Goal: Transaction & Acquisition: Purchase product/service

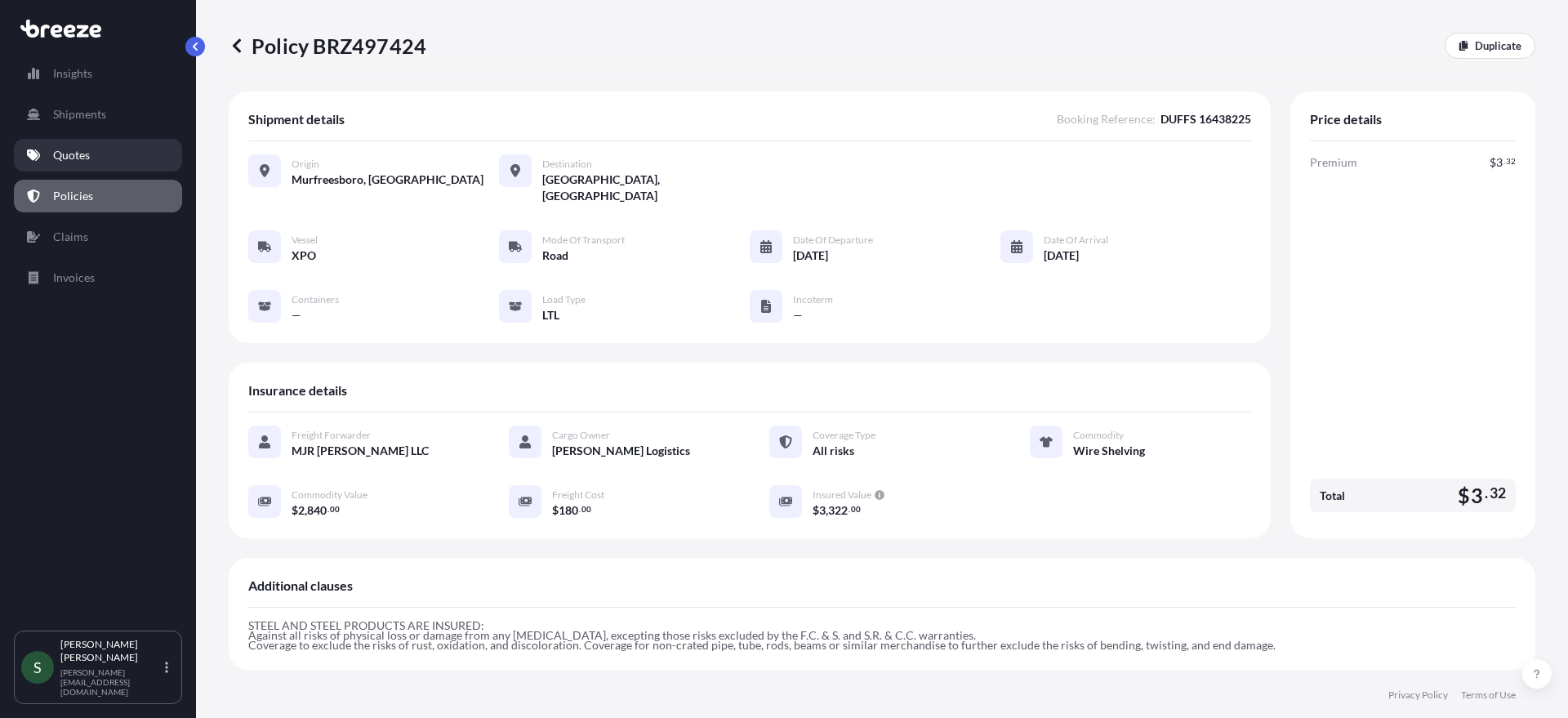
click at [71, 157] on p "Quotes" at bounding box center [71, 154] width 37 height 16
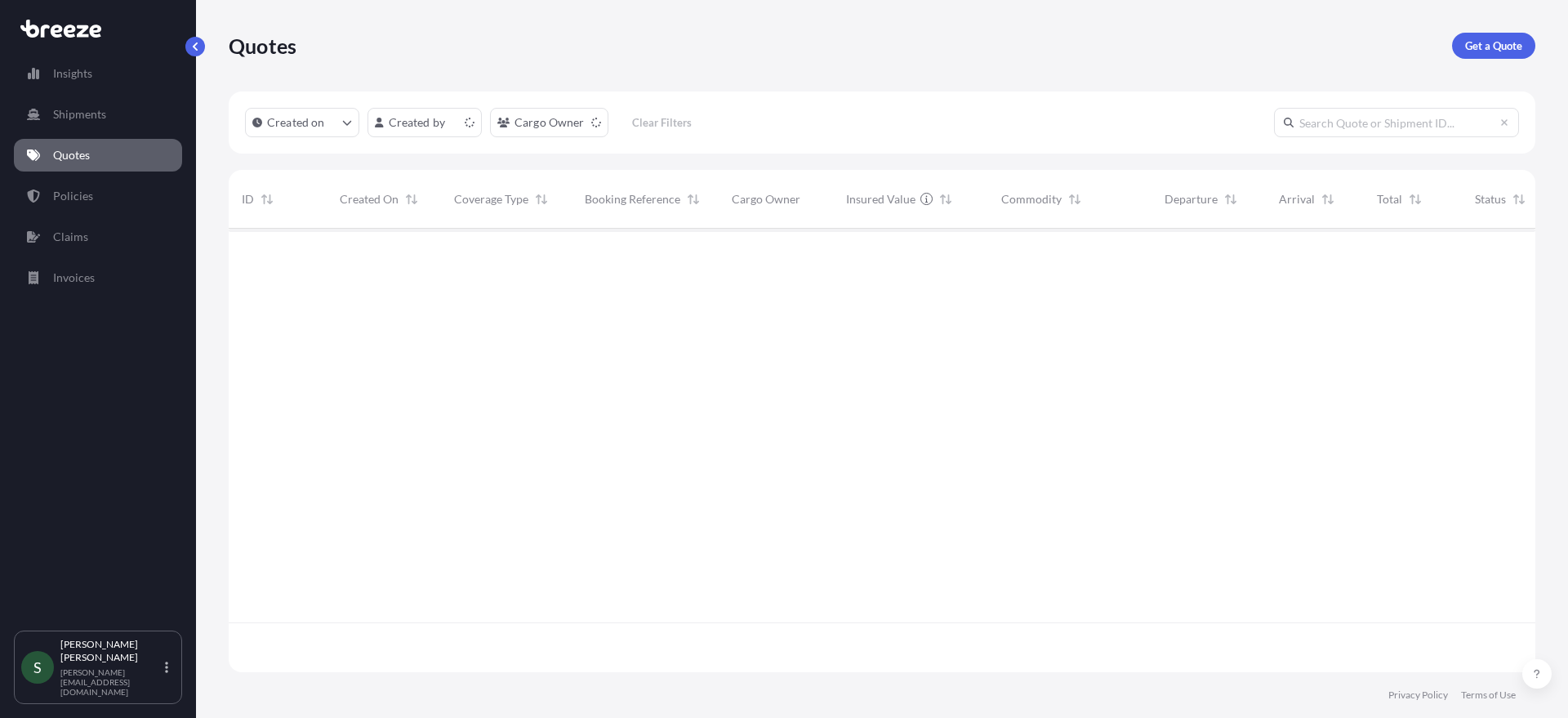
scroll to position [440, 1295]
click at [1471, 35] on link "Get a Quote" at bounding box center [1494, 45] width 83 height 26
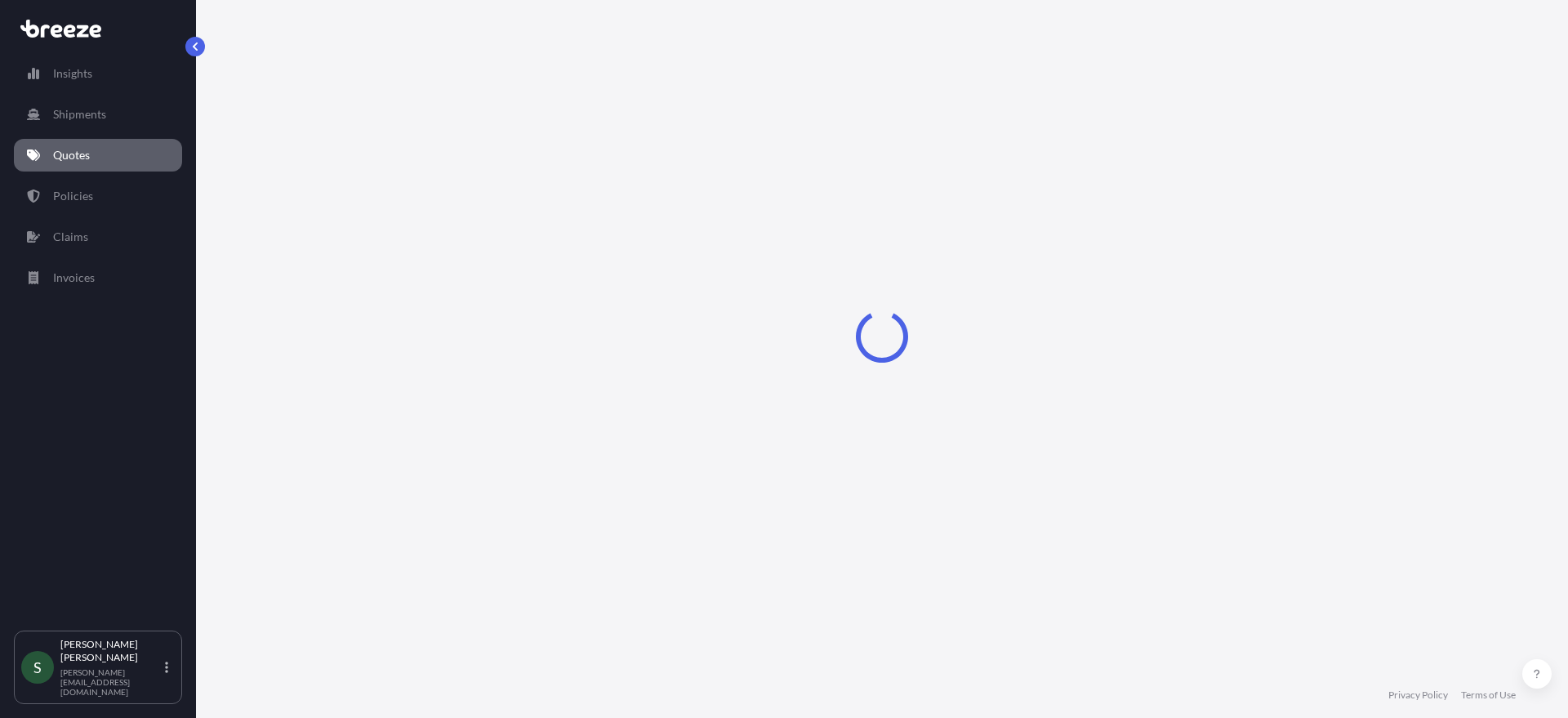
select select "Sea"
select select "1"
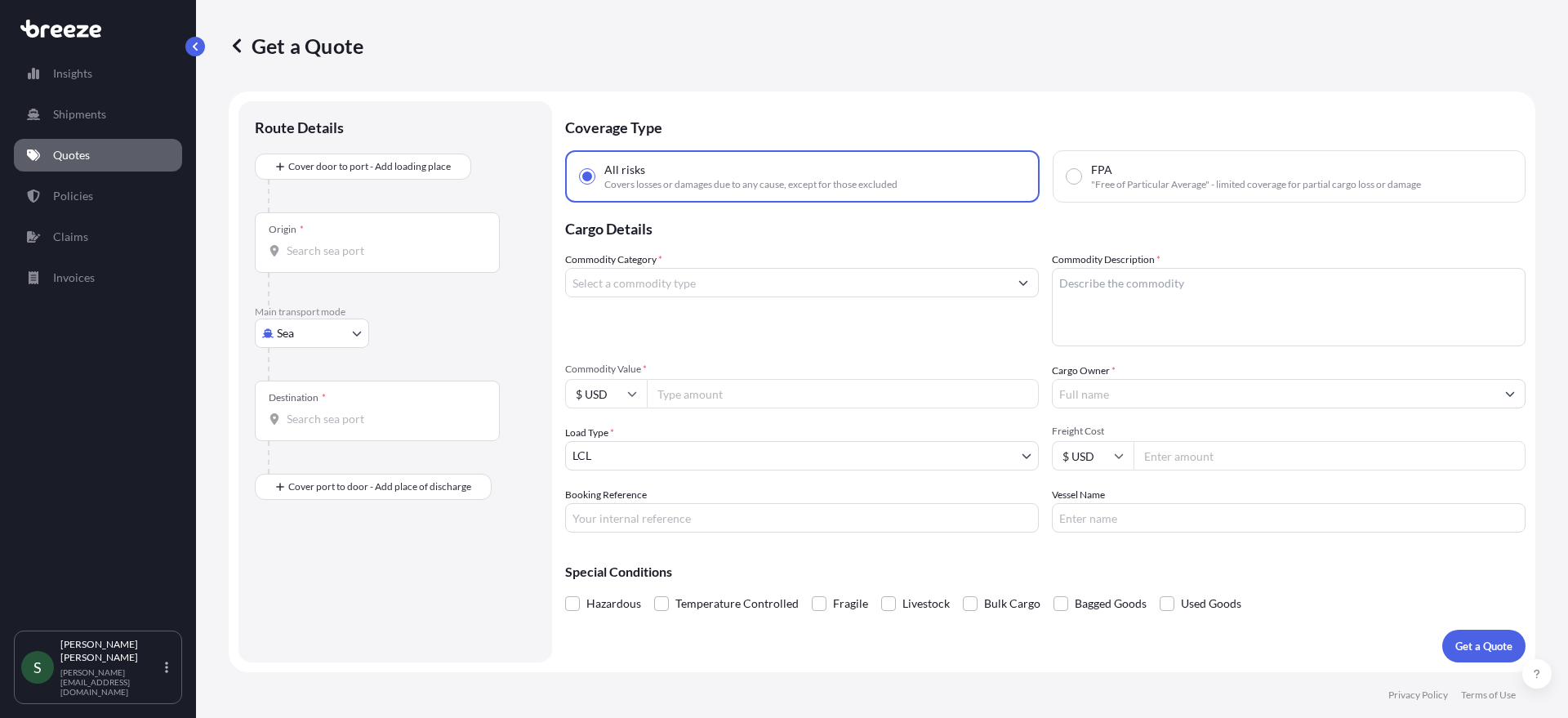
click at [325, 337] on body "Insights Shipments Quotes Policies Claims Invoices S [PERSON_NAME] [PERSON_NAME…" at bounding box center [784, 359] width 1568 height 718
click at [321, 435] on div "Road" at bounding box center [312, 434] width 101 height 29
select select "Road"
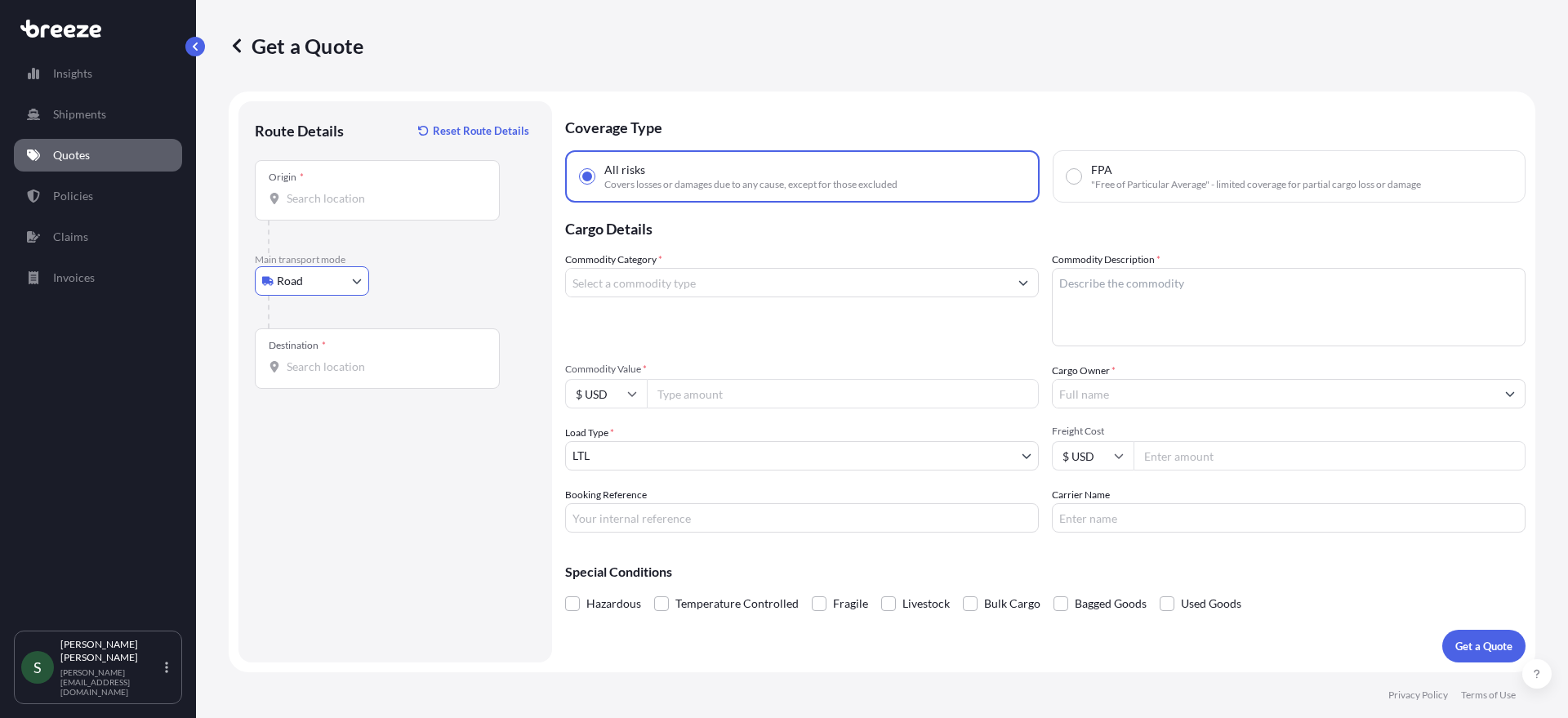
click at [374, 206] on input "Origin *" at bounding box center [383, 198] width 193 height 16
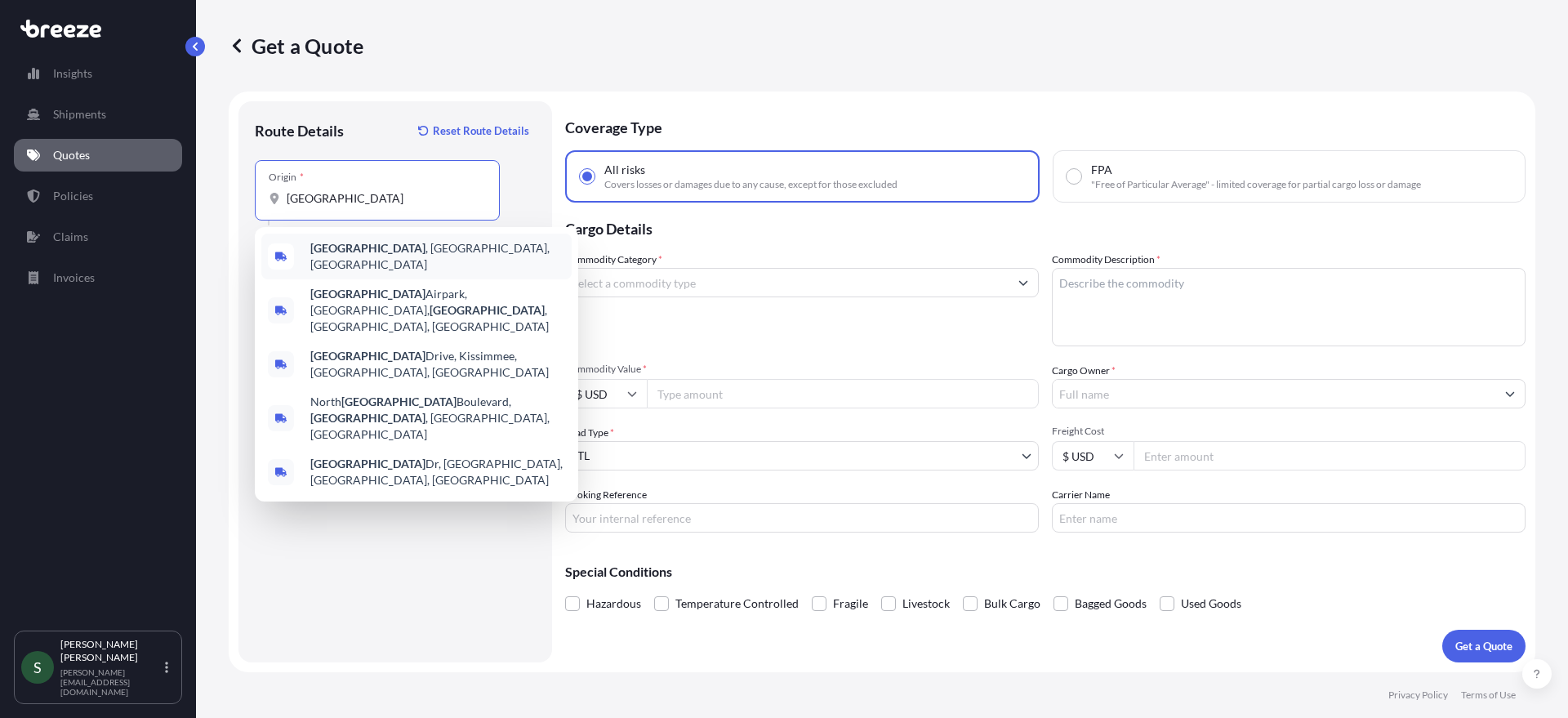
click at [390, 261] on span "[GEOGRAPHIC_DATA] , [GEOGRAPHIC_DATA], [GEOGRAPHIC_DATA]" at bounding box center [437, 257] width 255 height 33
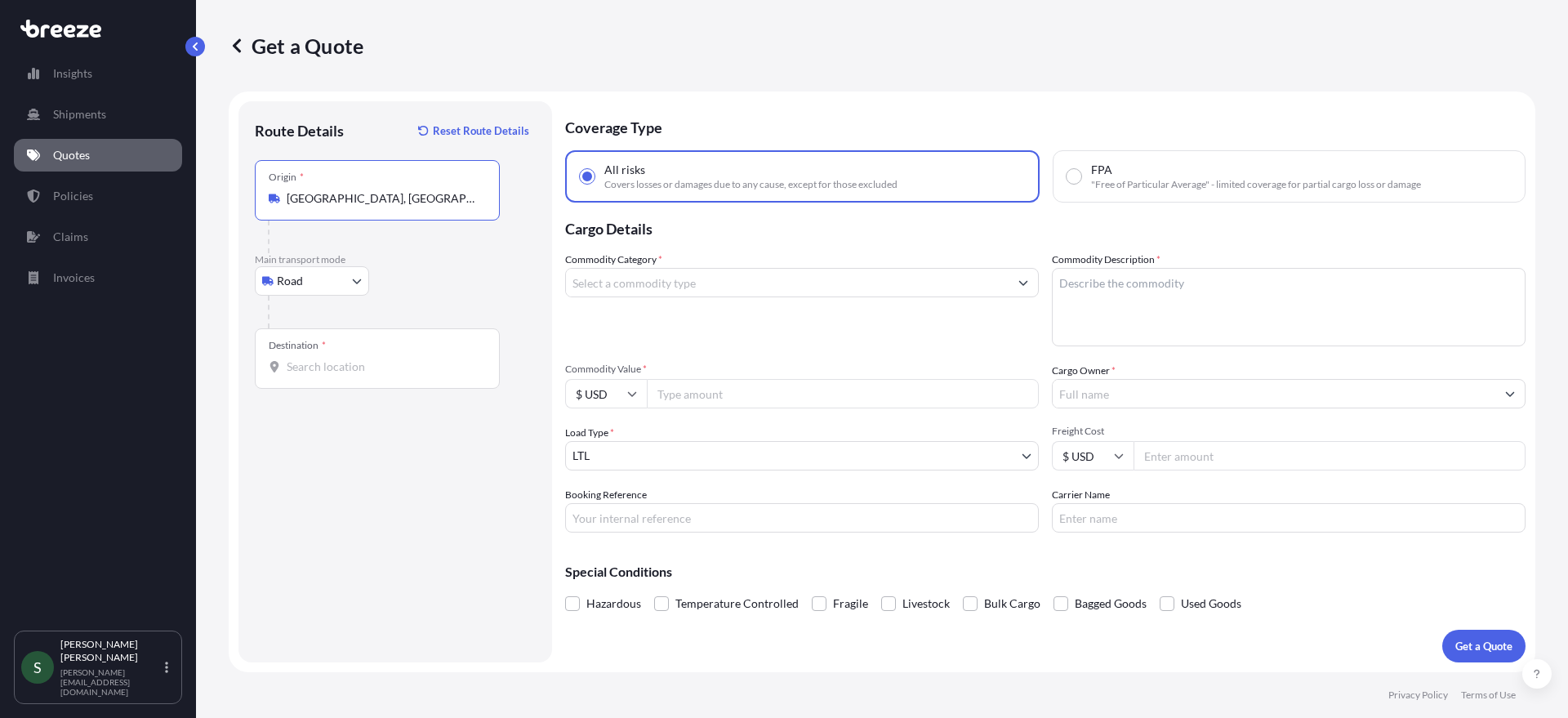
type input "[GEOGRAPHIC_DATA], [GEOGRAPHIC_DATA], [GEOGRAPHIC_DATA]"
click at [360, 372] on input "Destination *" at bounding box center [383, 366] width 193 height 16
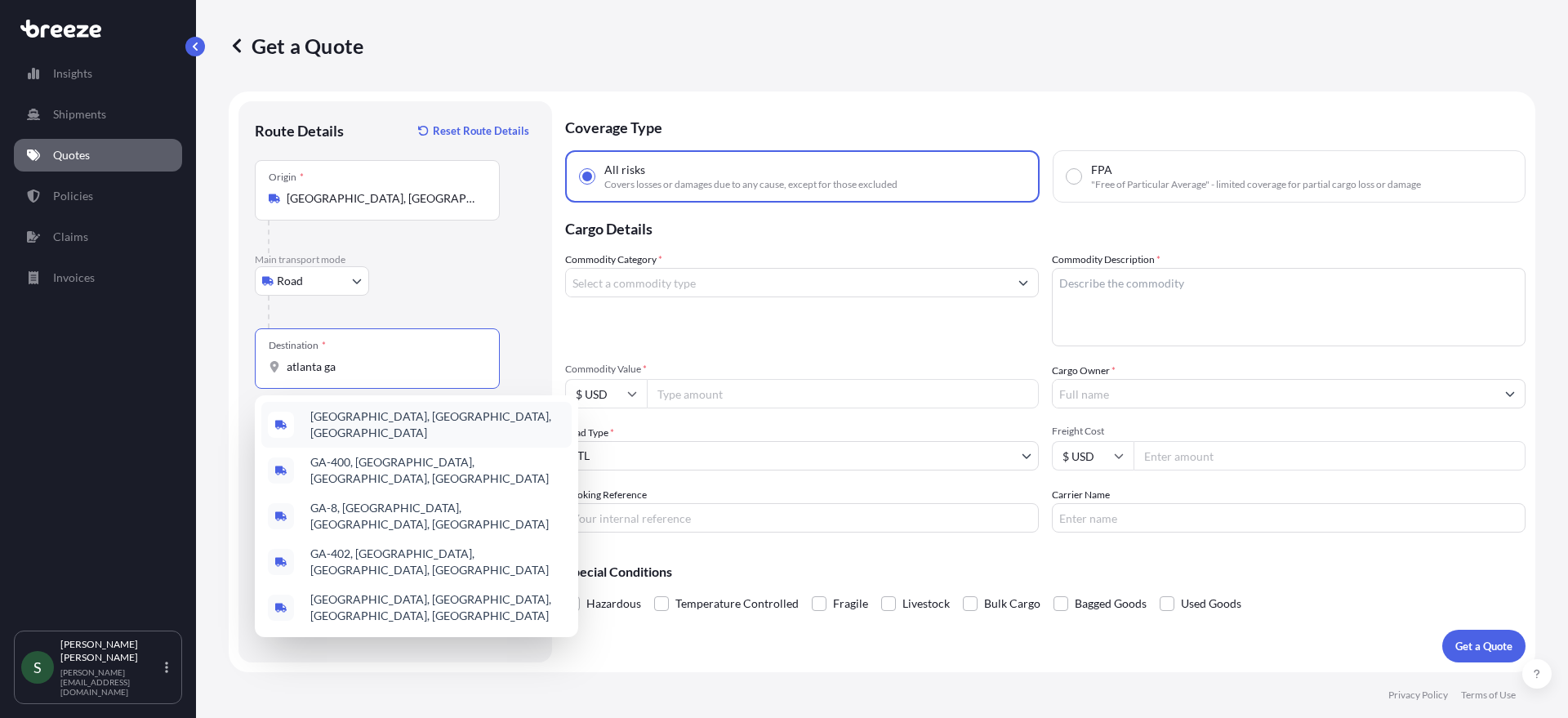
click at [364, 428] on span "[GEOGRAPHIC_DATA], [GEOGRAPHIC_DATA], [GEOGRAPHIC_DATA]" at bounding box center [437, 425] width 255 height 33
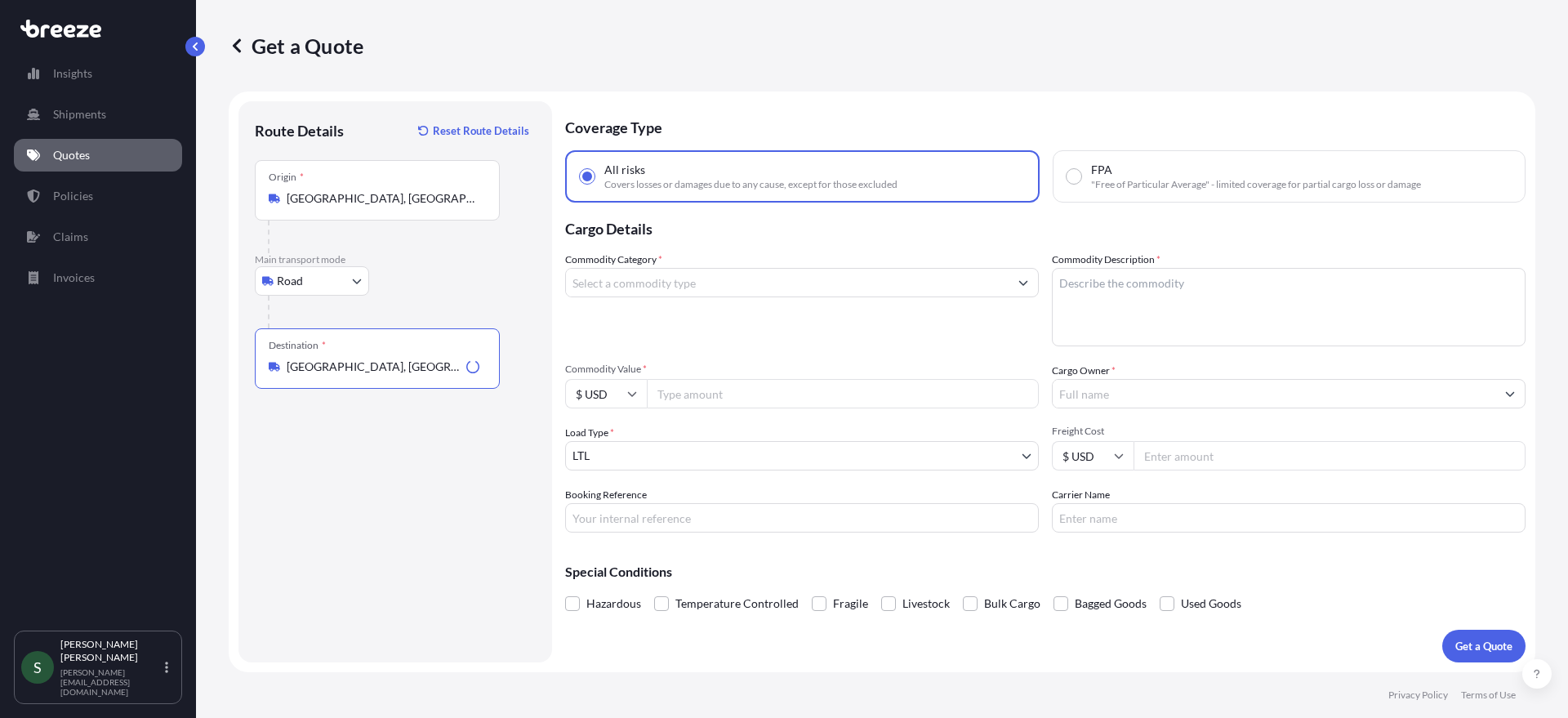
type input "[GEOGRAPHIC_DATA], [GEOGRAPHIC_DATA], [GEOGRAPHIC_DATA]"
click at [729, 282] on input "Commodity Category *" at bounding box center [787, 282] width 443 height 29
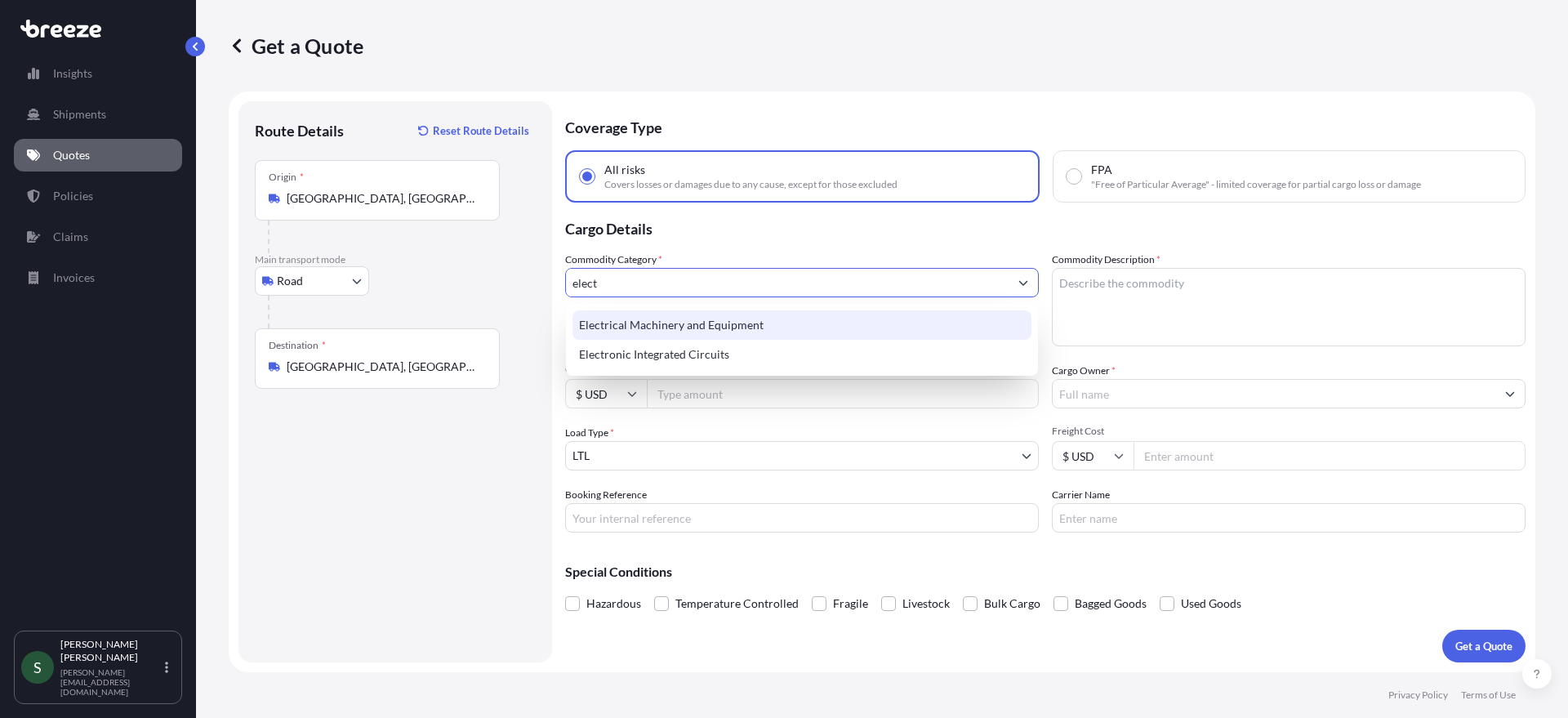
click at [819, 321] on div "Electrical Machinery and Equipment" at bounding box center [801, 324] width 459 height 29
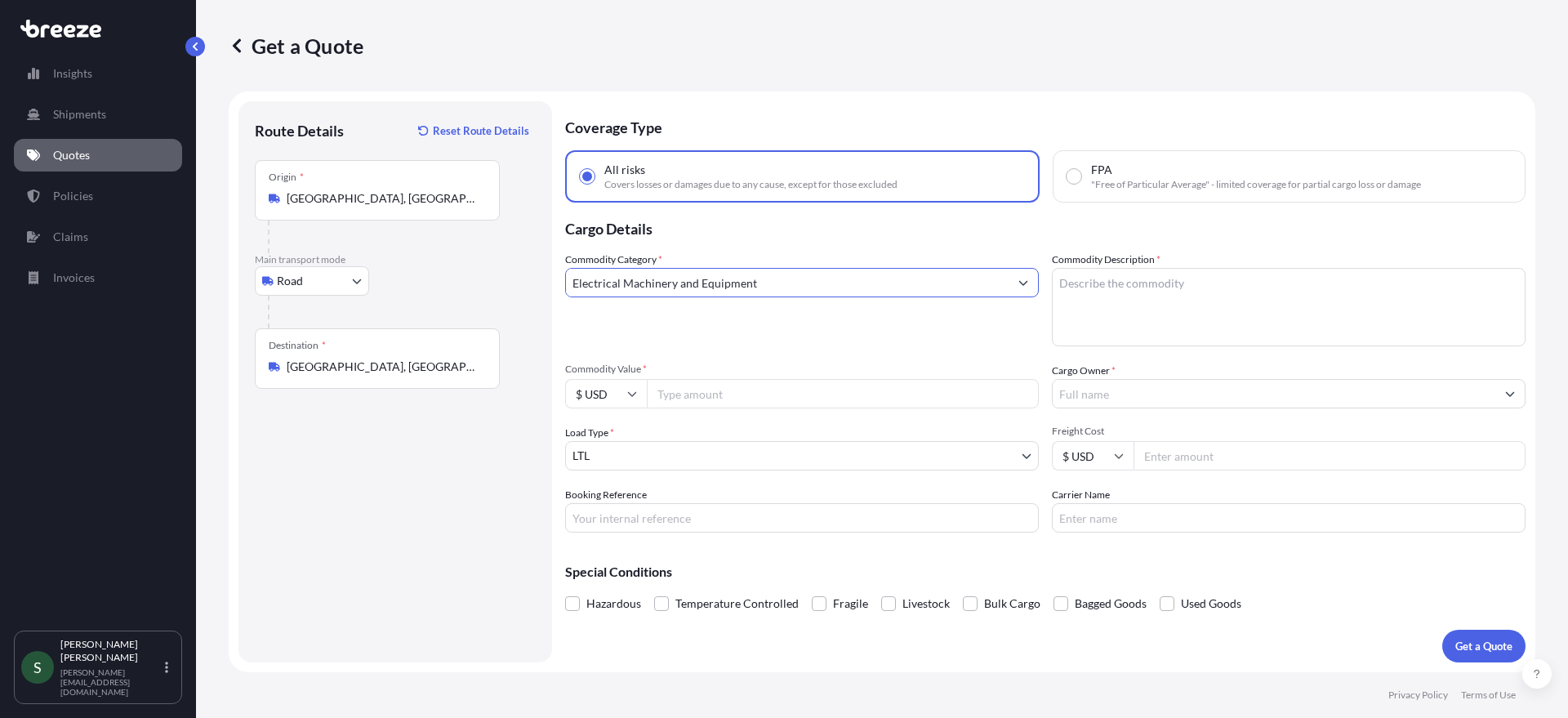
type input "Electrical Machinery and Equipment"
click at [1217, 312] on textarea "Commodity Description *" at bounding box center [1289, 306] width 474 height 78
type textarea "Ice Machine & Cooler"
click at [1198, 396] on input "Cargo Owner *" at bounding box center [1274, 394] width 443 height 29
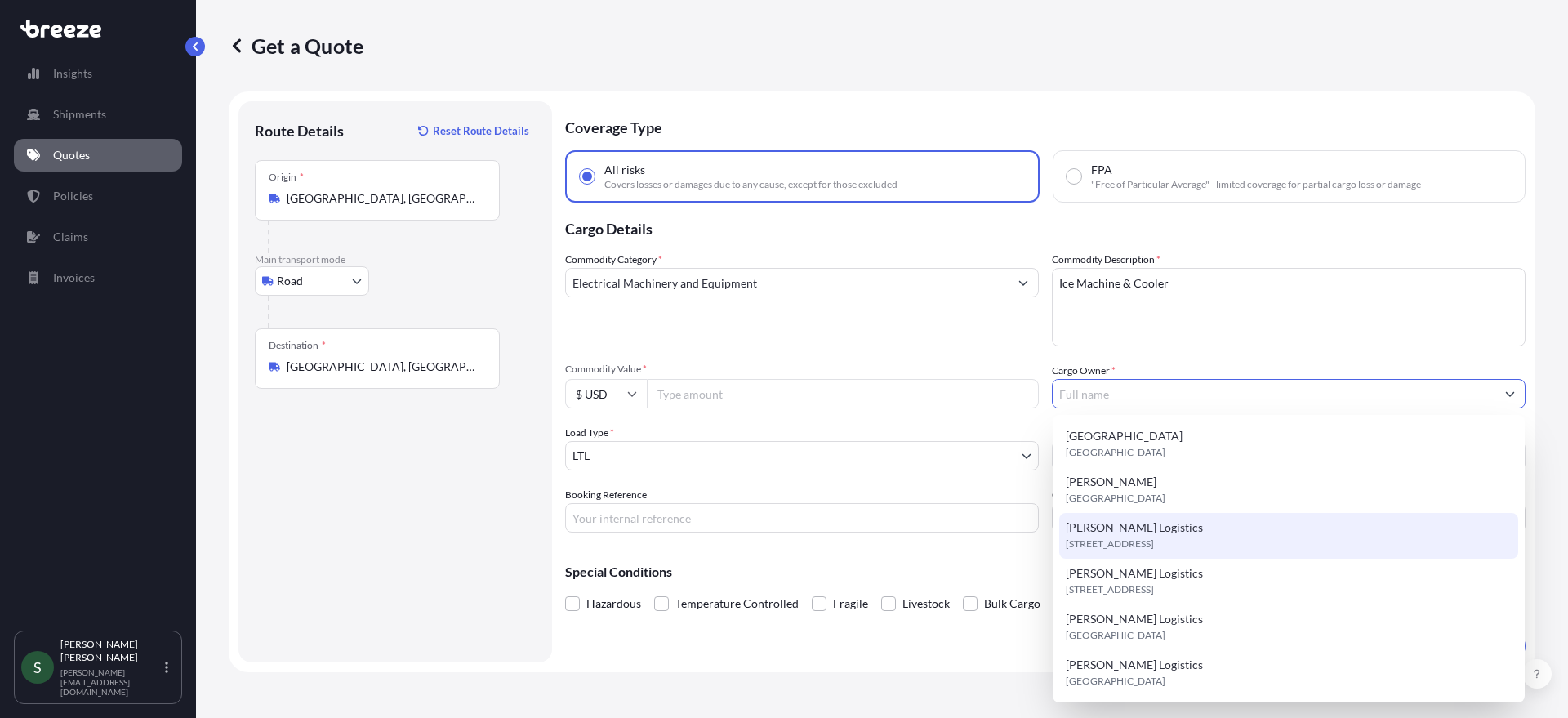
click at [1182, 530] on div "[PERSON_NAME] Logistics [STREET_ADDRESS]" at bounding box center [1288, 535] width 459 height 45
type input "[PERSON_NAME] Logistics"
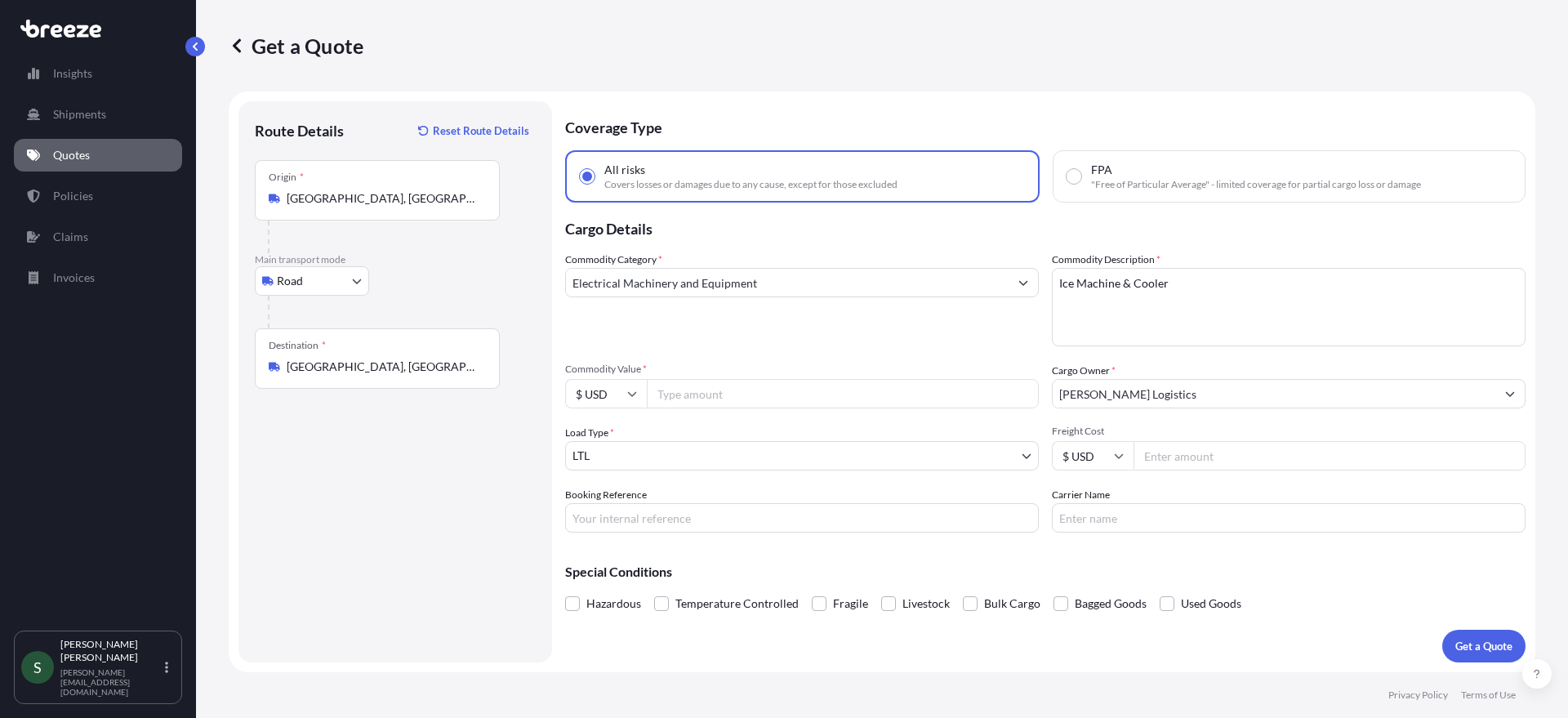
click at [810, 402] on input "Commodity Value *" at bounding box center [843, 394] width 392 height 29
paste input "9663.00"
type input "9663.00"
click at [1238, 454] on input "Freight Cost" at bounding box center [1330, 456] width 392 height 29
click at [1190, 522] on input "Carrier Name" at bounding box center [1289, 517] width 474 height 29
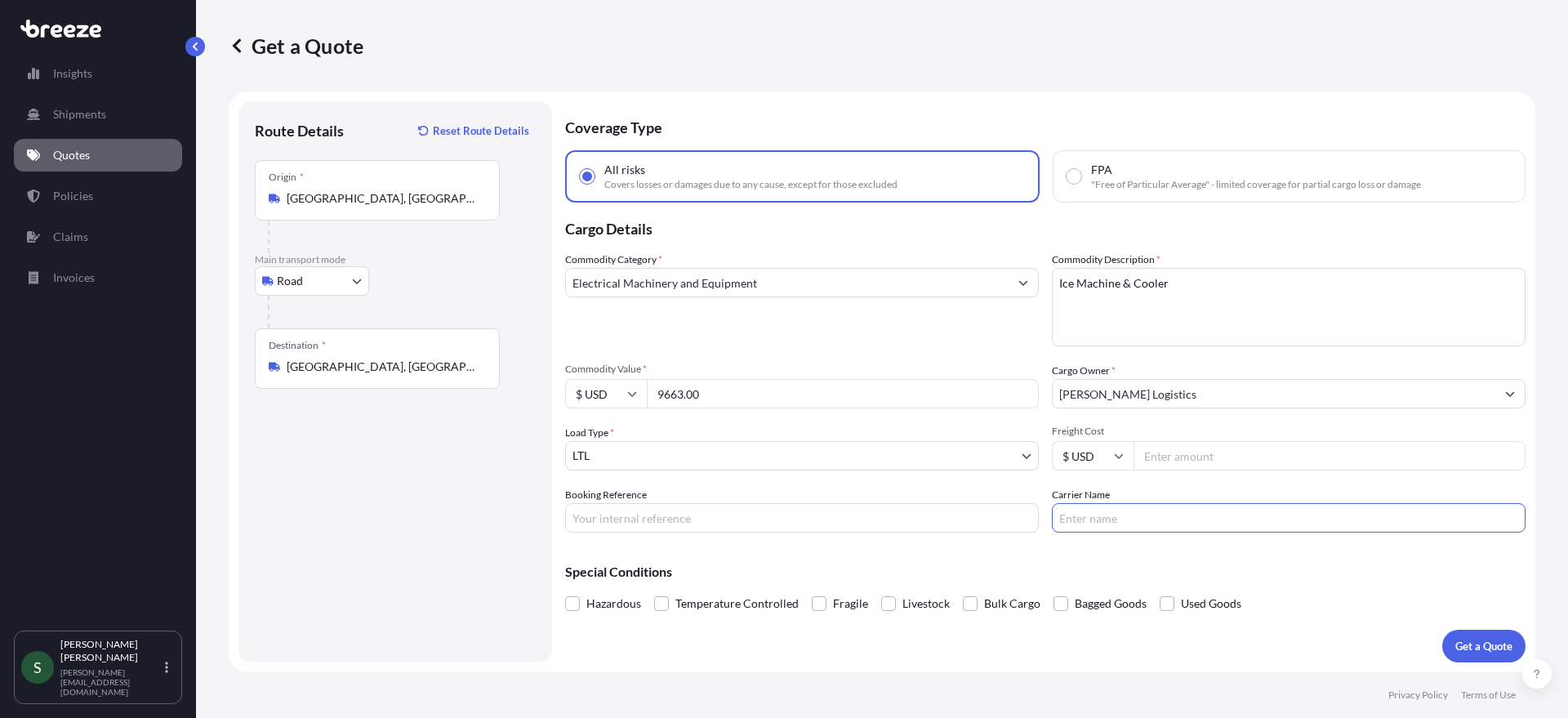
type input "SEFL"
click at [1183, 463] on input "Freight Cost" at bounding box center [1330, 456] width 392 height 29
click at [1227, 462] on input "Freight Cost" at bounding box center [1330, 456] width 392 height 29
type input "155"
click at [1442, 629] on button "Get a Quote" at bounding box center [1484, 646] width 83 height 33
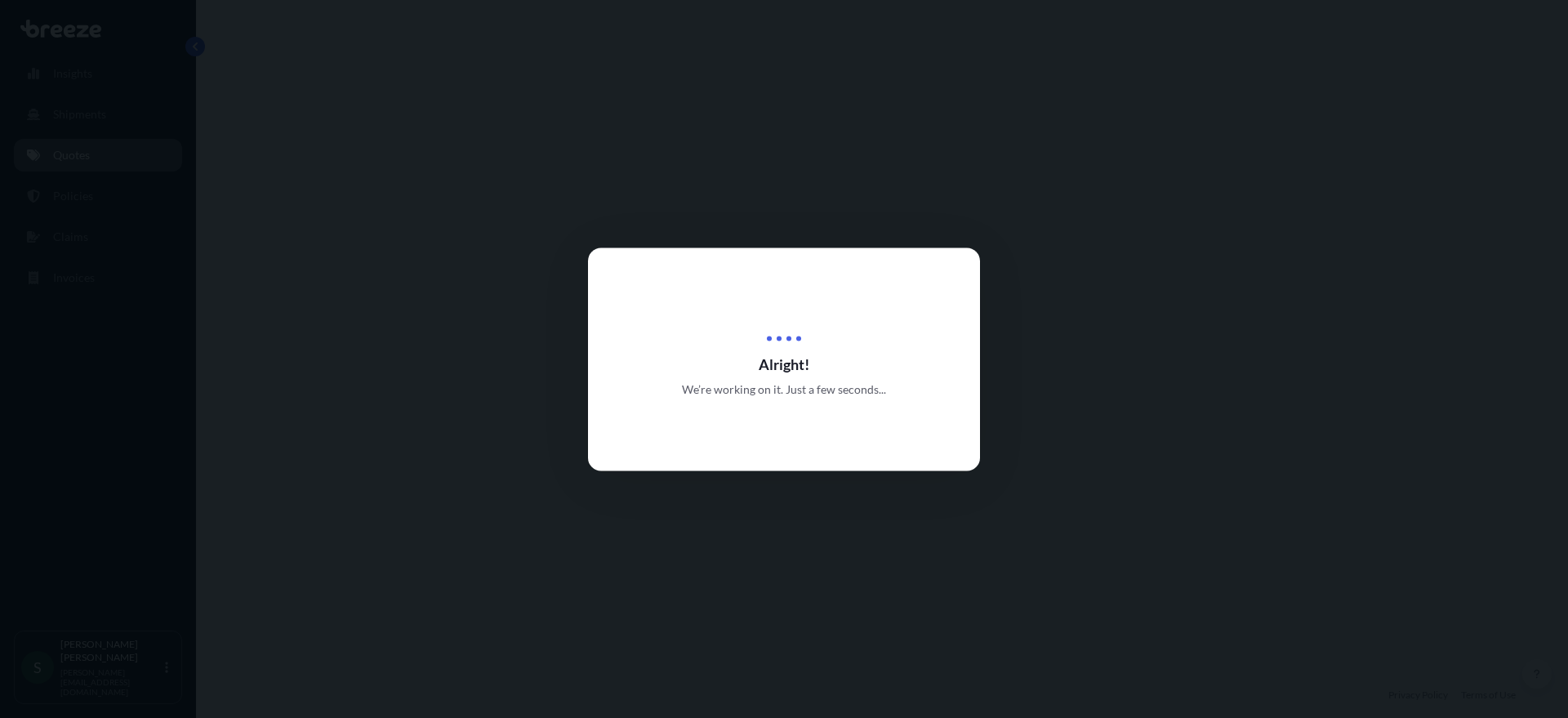
select select "Road"
select select "1"
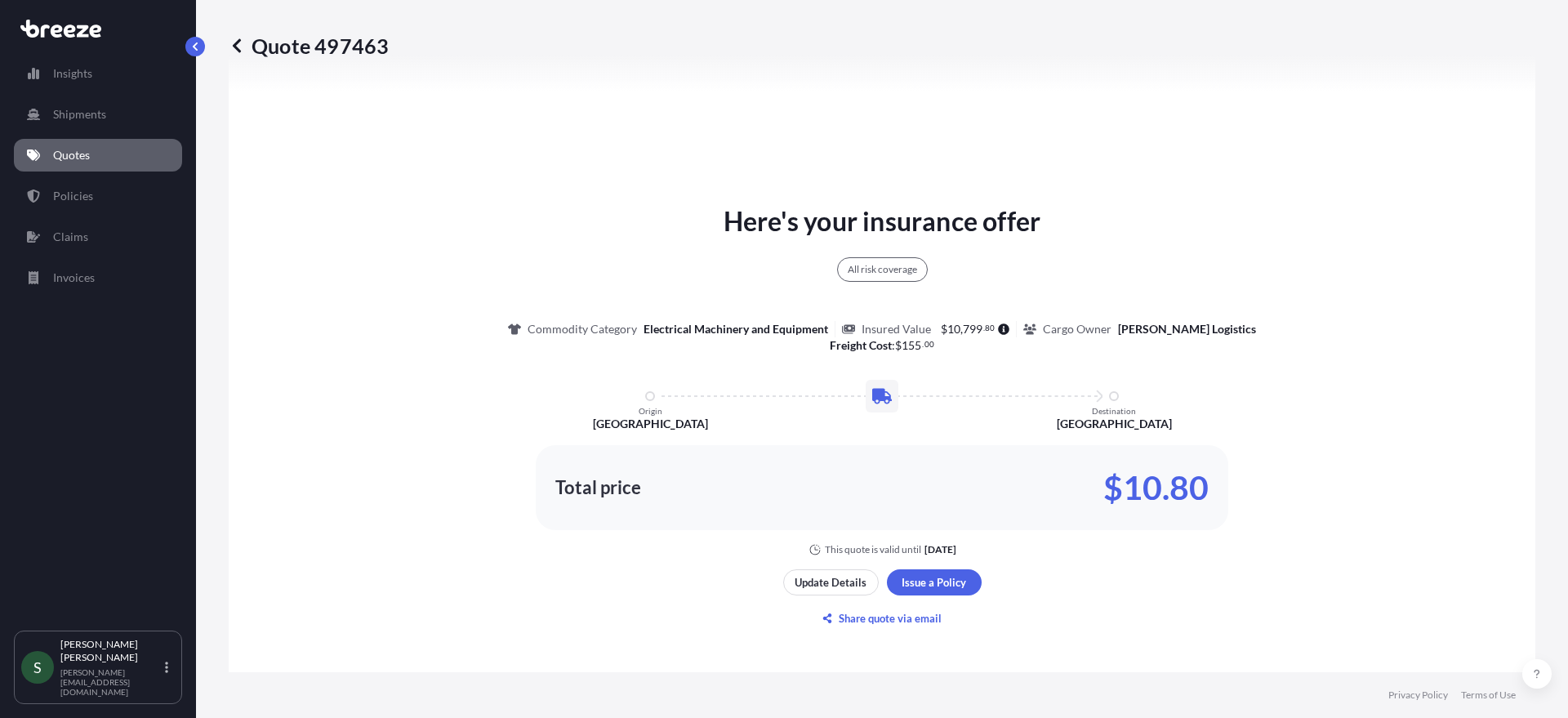
scroll to position [221, 0]
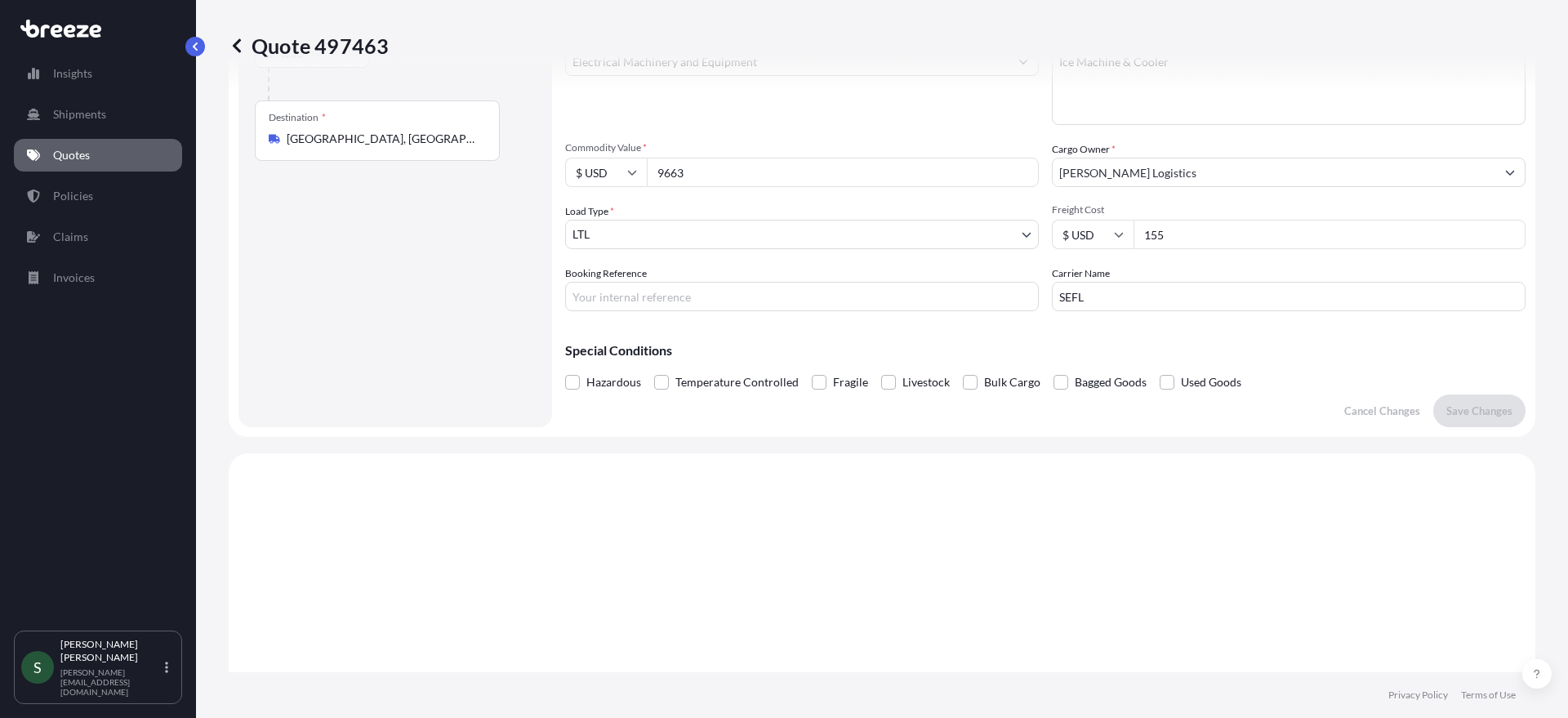
click at [1190, 242] on input "155" at bounding box center [1330, 235] width 392 height 29
type input "155.44"
click at [1462, 412] on p "Save Changes" at bounding box center [1479, 410] width 67 height 16
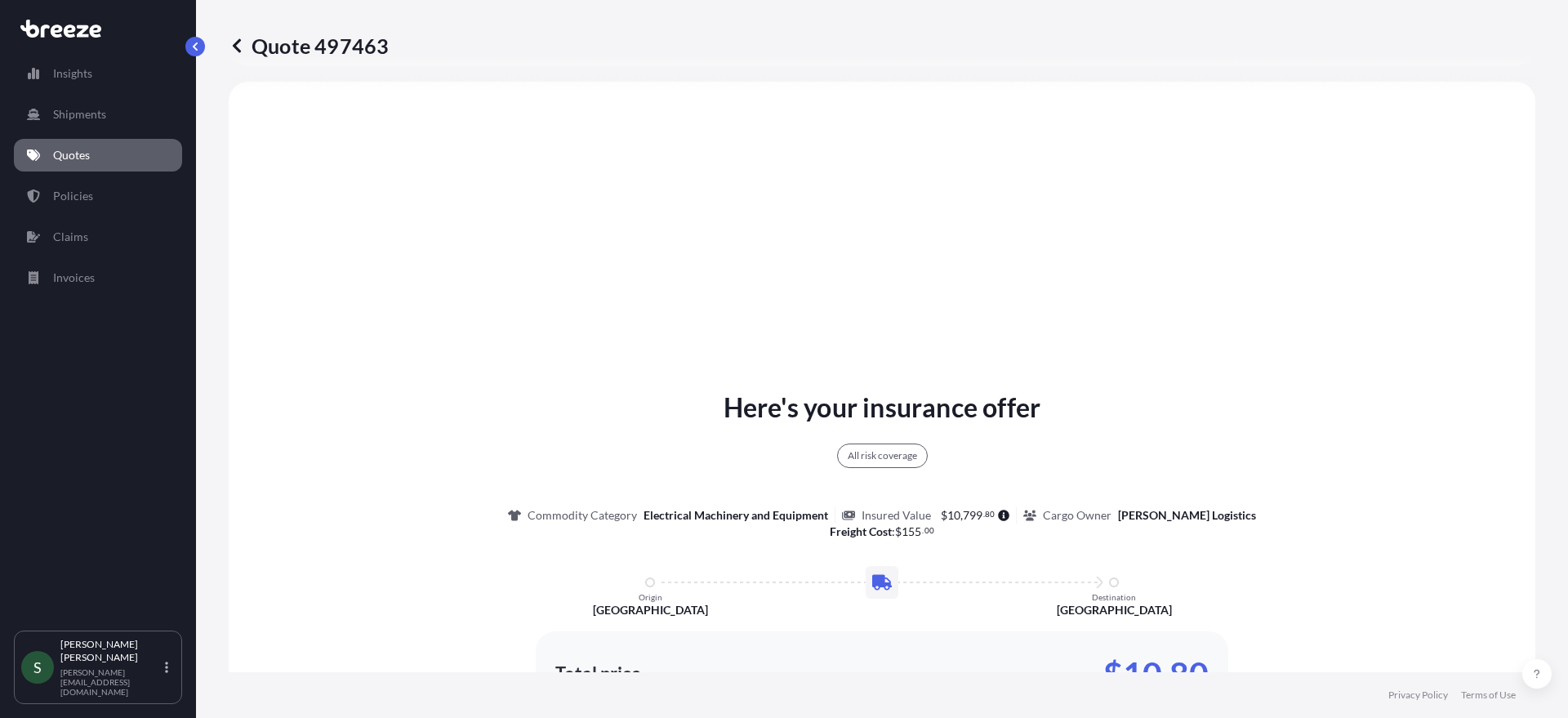
select select "Road"
select select "1"
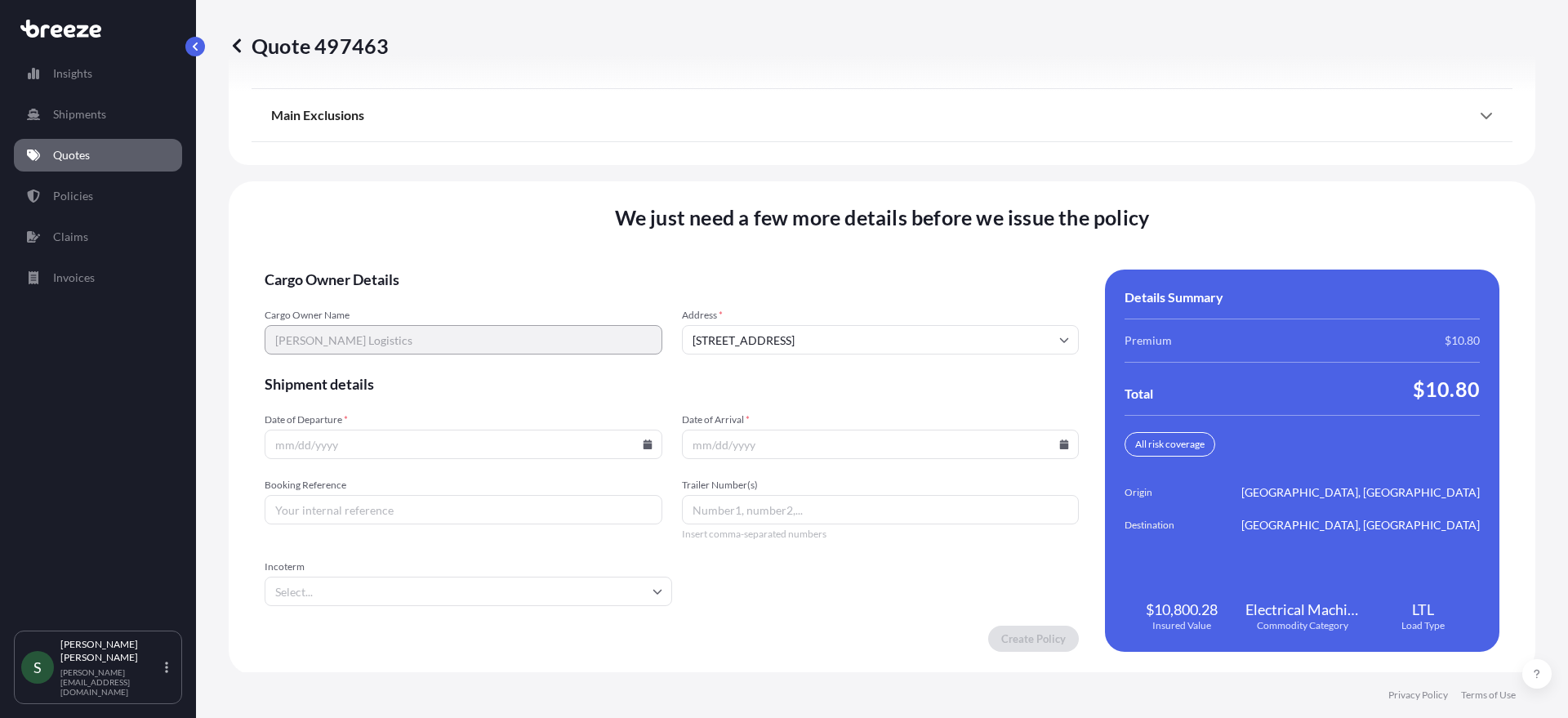
scroll to position [2133, 0]
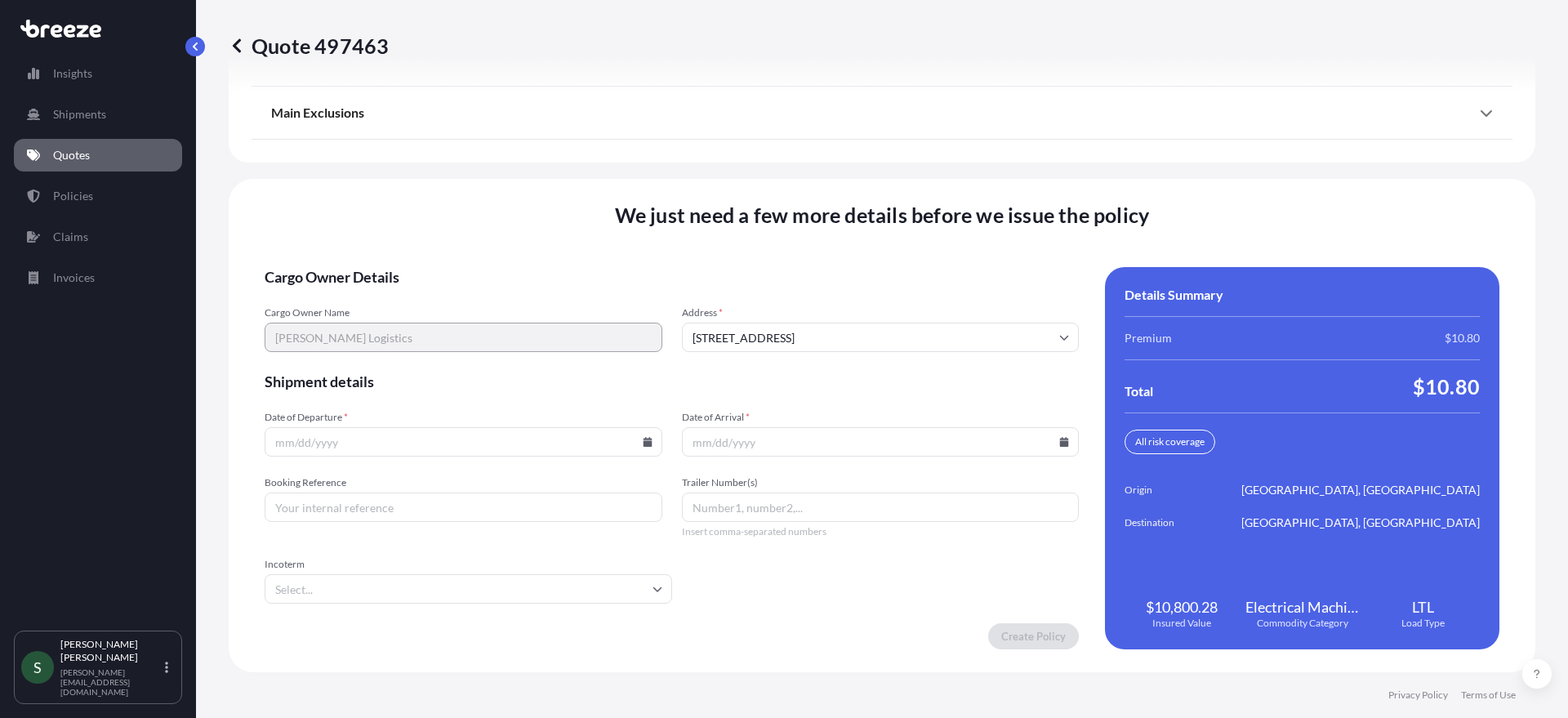
click at [630, 442] on input "Date of Departure *" at bounding box center [463, 441] width 398 height 29
click at [643, 445] on icon at bounding box center [647, 442] width 9 height 10
click at [384, 365] on button "26" at bounding box center [385, 358] width 26 height 26
type input "[DATE]"
click at [1064, 443] on input "Date of Arrival *" at bounding box center [881, 441] width 398 height 29
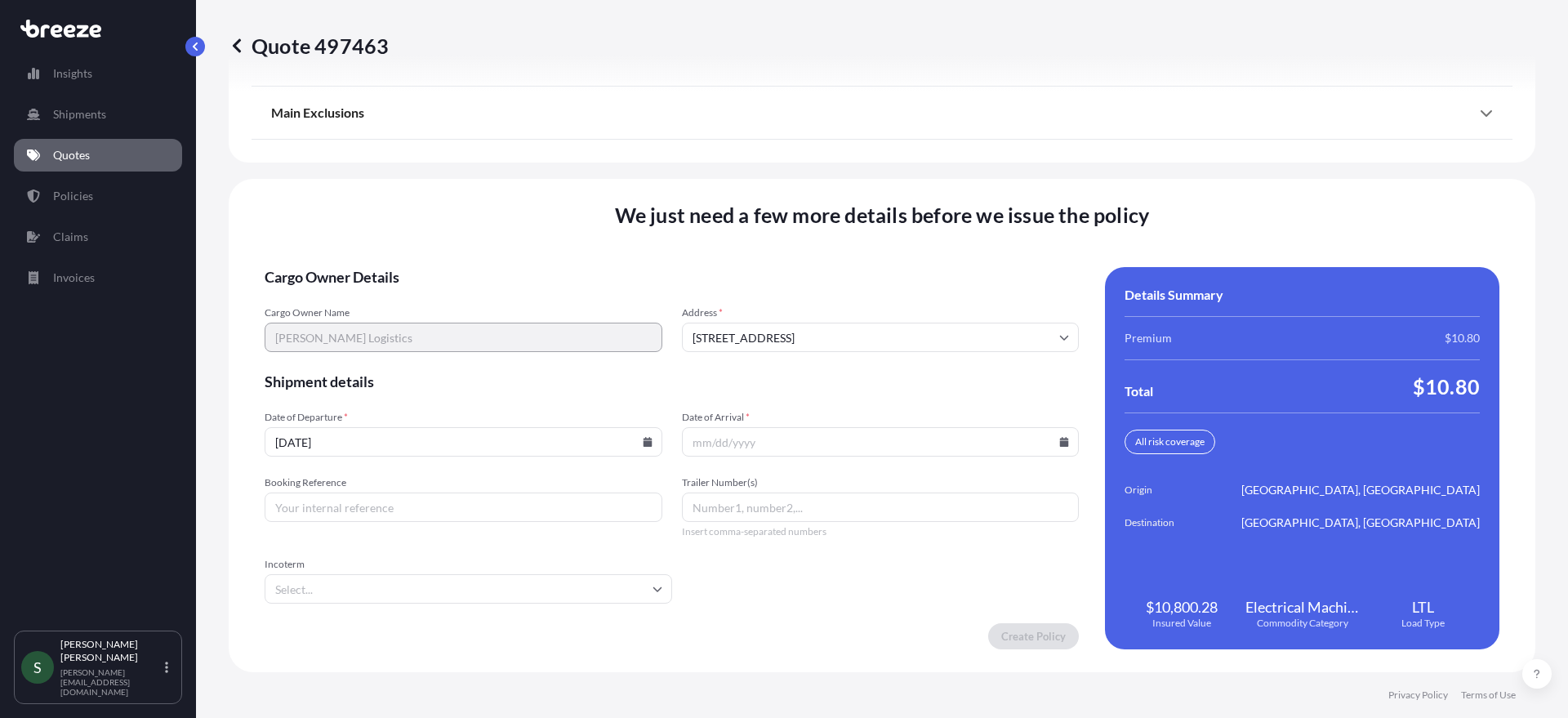
click at [1060, 442] on icon at bounding box center [1064, 442] width 9 height 10
click at [904, 357] on button "29" at bounding box center [912, 358] width 26 height 26
type input "[DATE]"
click at [835, 560] on form "Cargo Owner Details Cargo Owner Name [PERSON_NAME] Logistics Address * [STREET_…" at bounding box center [671, 458] width 814 height 382
click at [501, 501] on input "Booking Reference" at bounding box center [463, 507] width 398 height 29
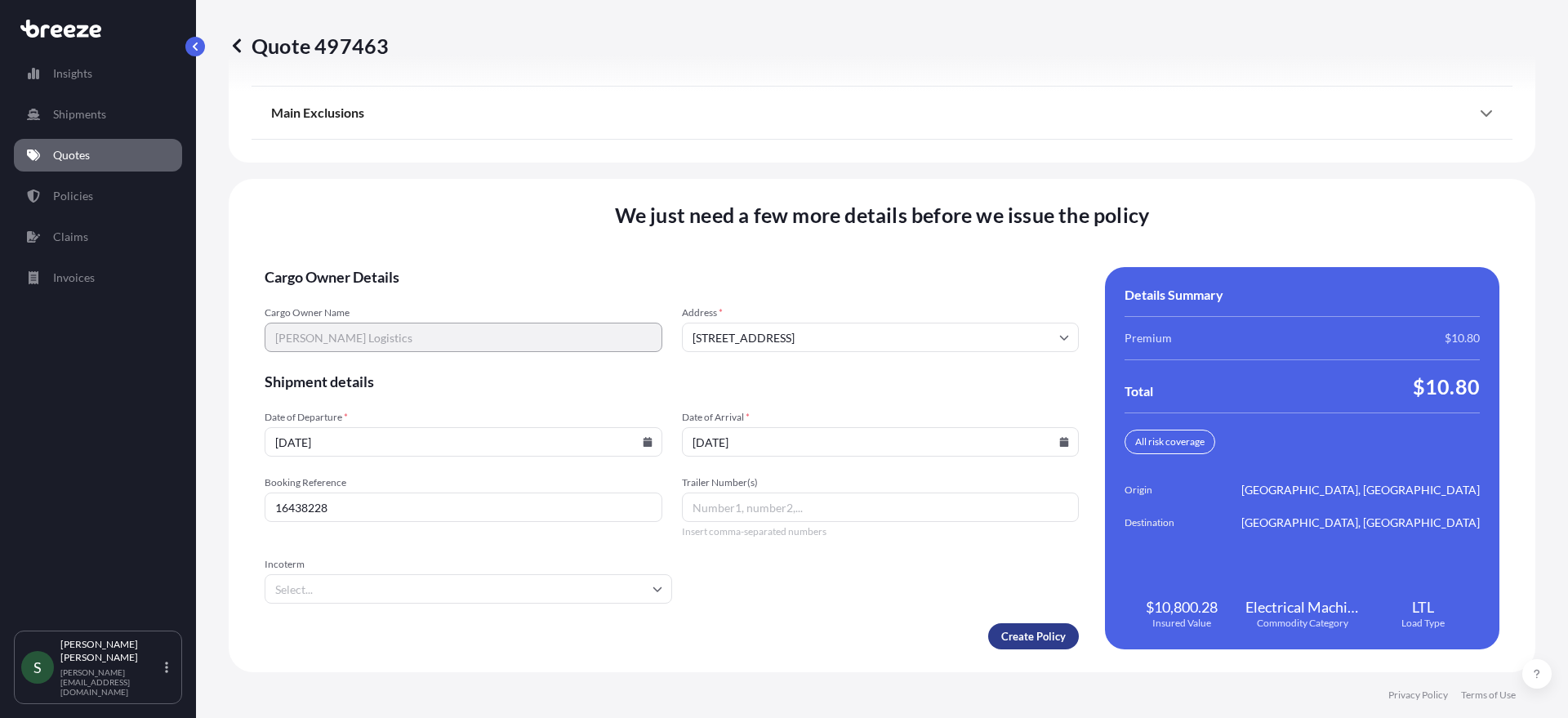
type input "16438228"
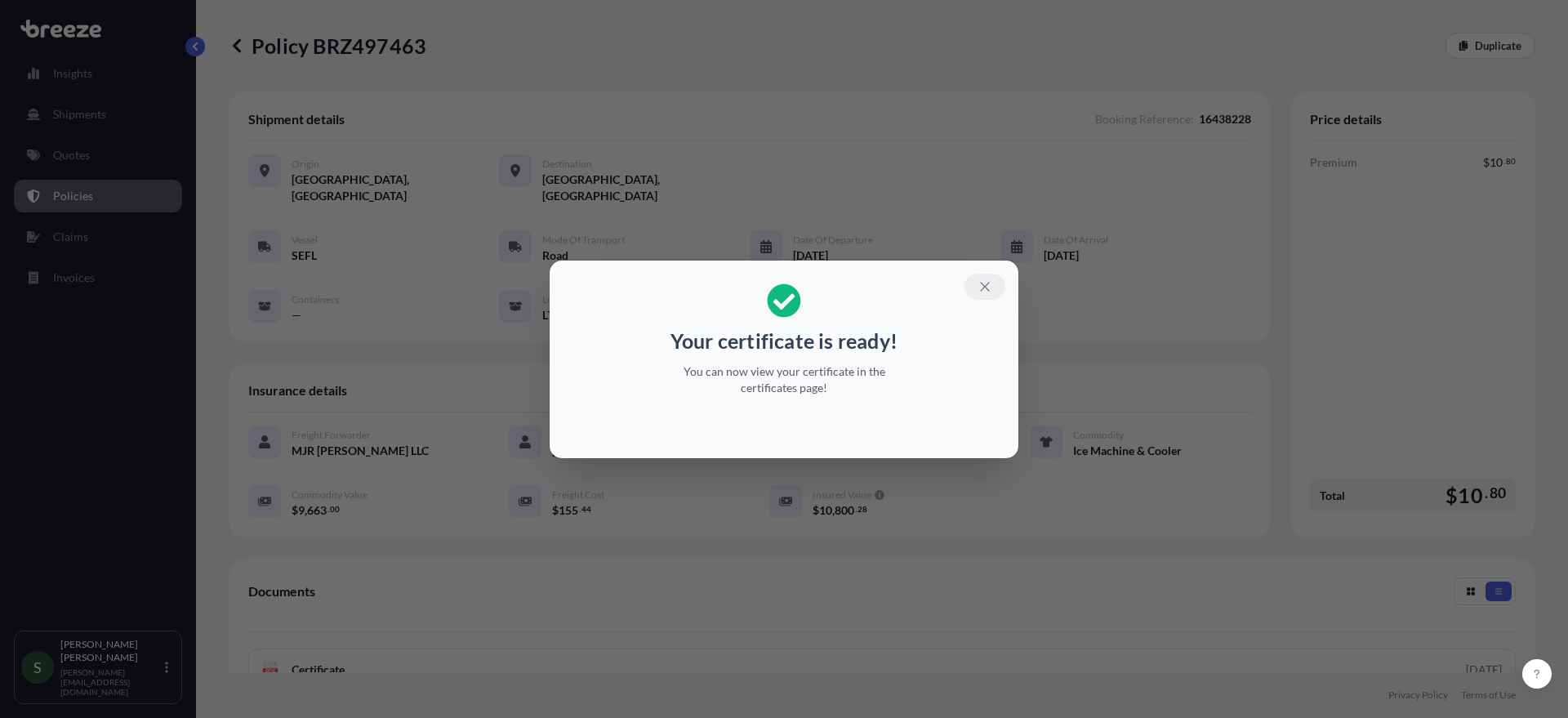
click at [989, 288] on icon "button" at bounding box center [985, 286] width 14 height 14
